Goal: Find specific page/section: Find specific page/section

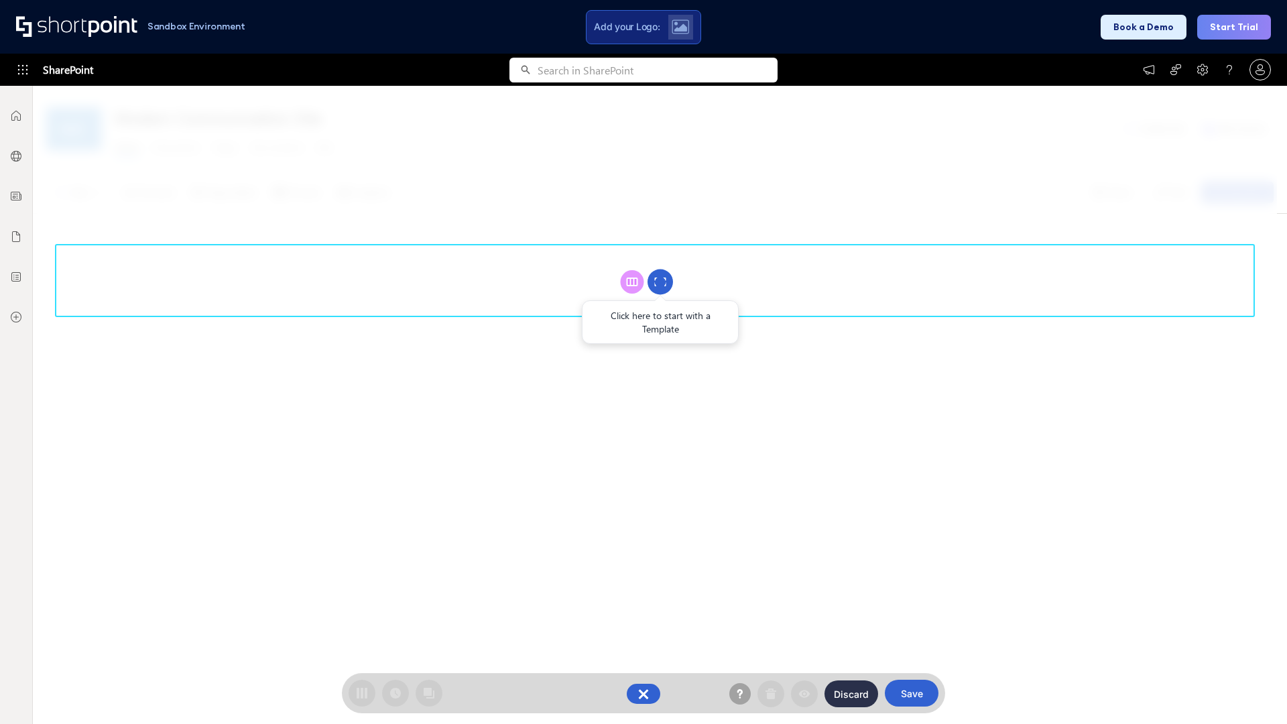
click at [660, 282] on circle at bounding box center [660, 282] width 25 height 25
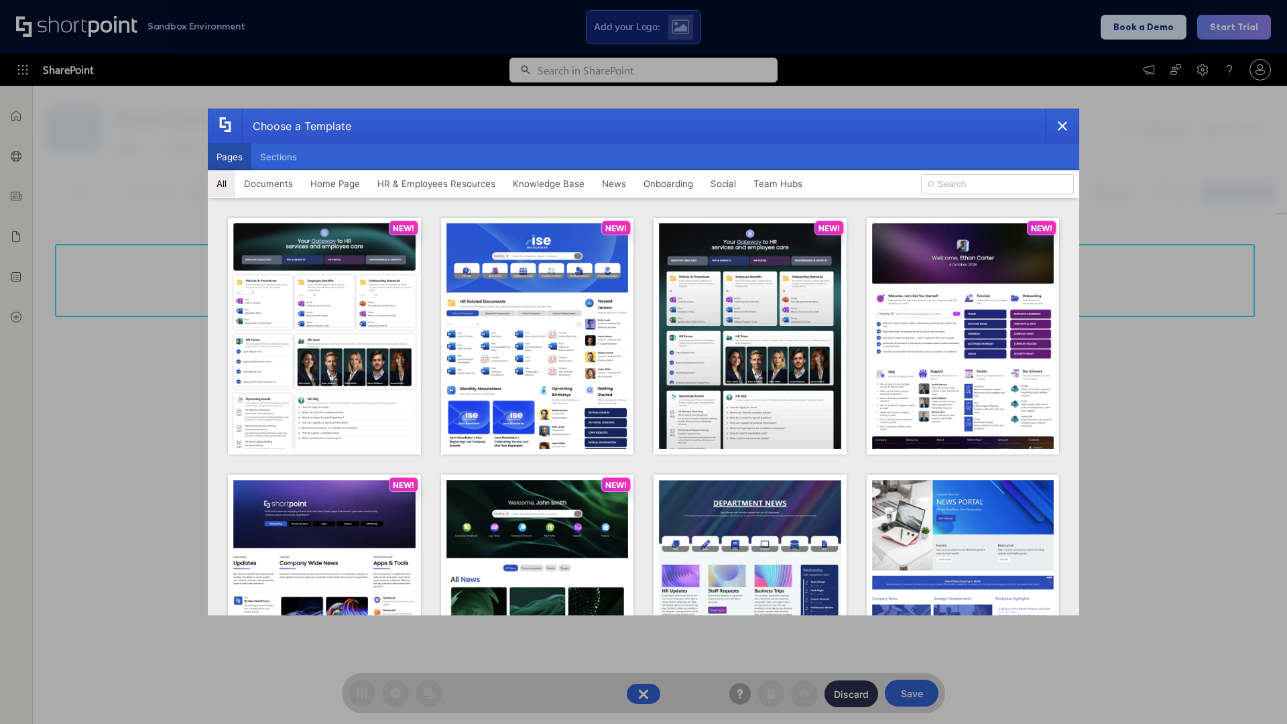
click at [229, 157] on button "Pages" at bounding box center [230, 156] width 44 height 27
type input "Documents 1"
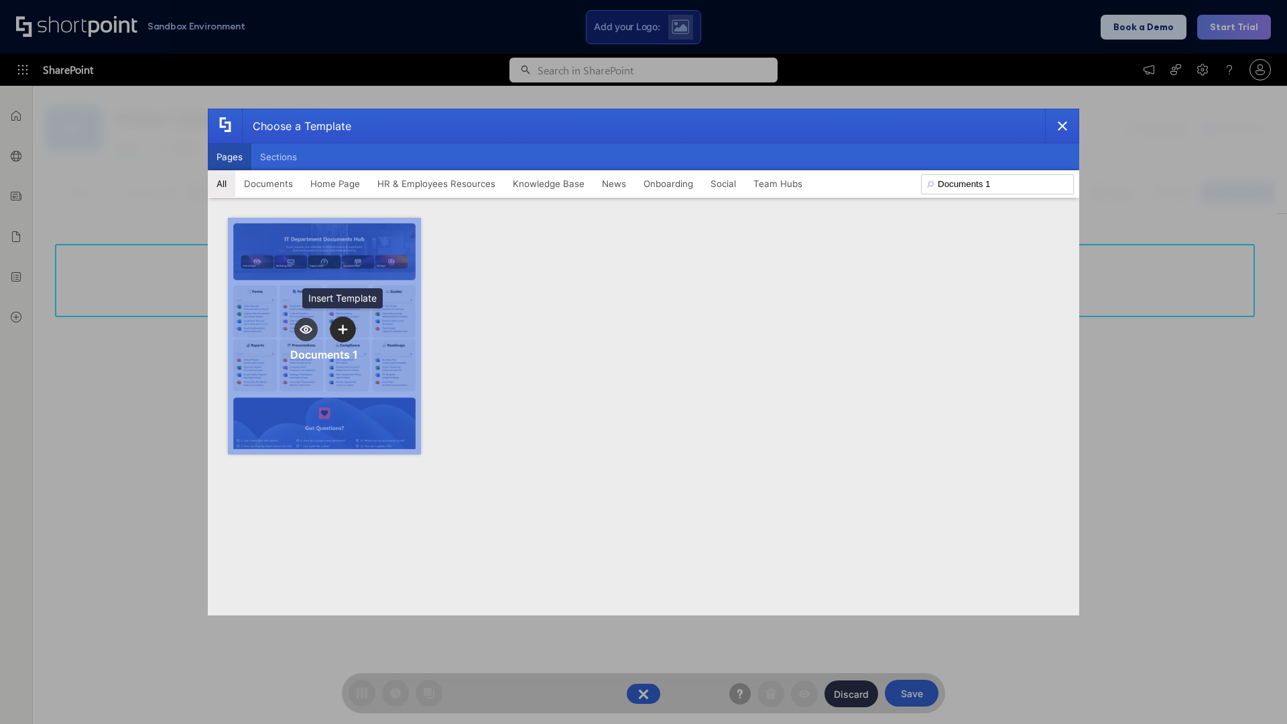
click at [343, 329] on icon "template selector" at bounding box center [342, 329] width 9 height 9
